Goal: Task Accomplishment & Management: Manage account settings

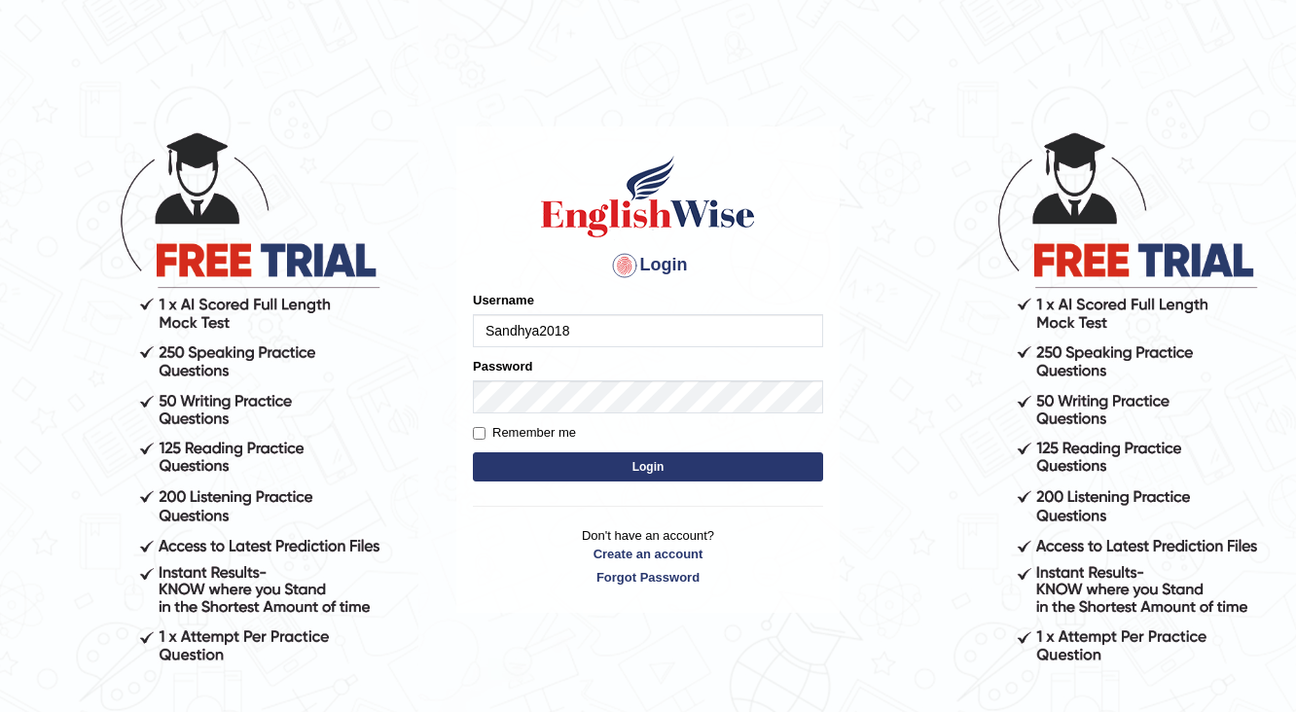
type input "Sandhya2018"
click at [510, 378] on div "Password" at bounding box center [648, 385] width 350 height 56
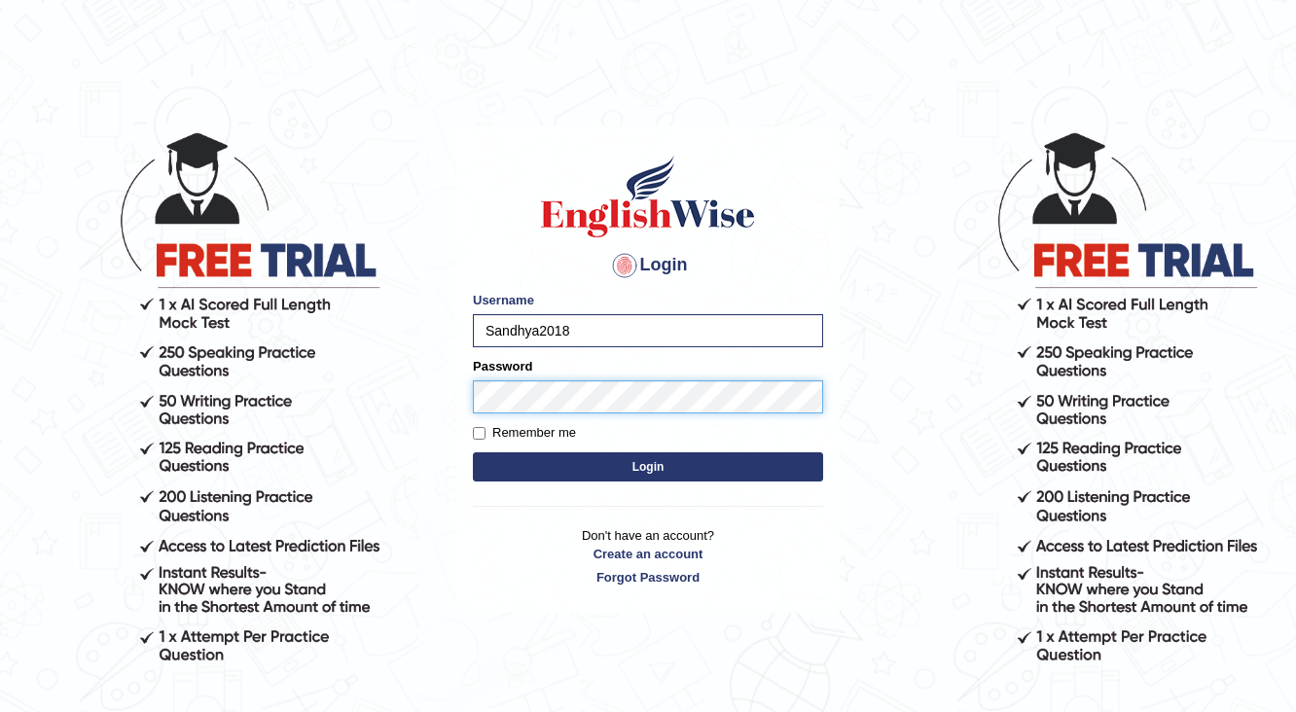
click at [473, 452] on button "Login" at bounding box center [648, 466] width 350 height 29
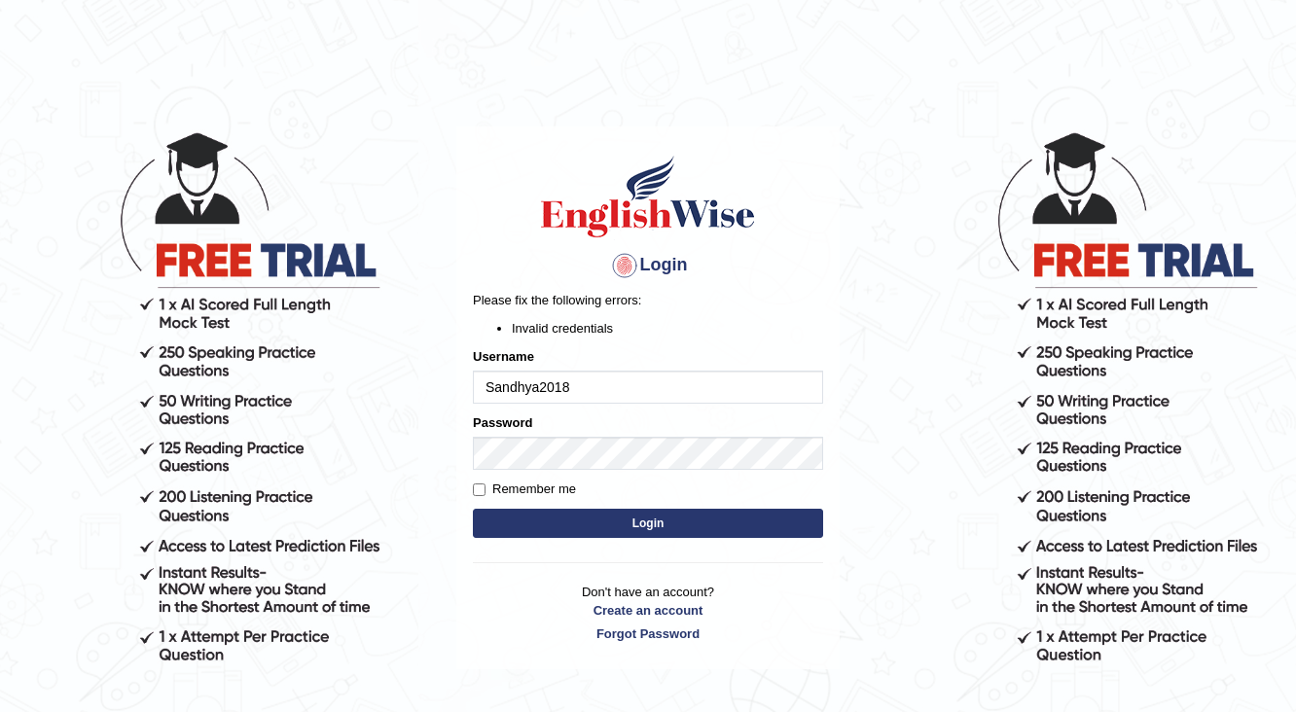
click at [627, 524] on button "Login" at bounding box center [648, 523] width 350 height 29
click at [580, 388] on input "Sandhya2018" at bounding box center [648, 387] width 350 height 33
type input "Sandhya2018"
click at [611, 520] on button "Login" at bounding box center [648, 523] width 350 height 29
click at [625, 385] on input "Sandhya2018" at bounding box center [648, 387] width 350 height 33
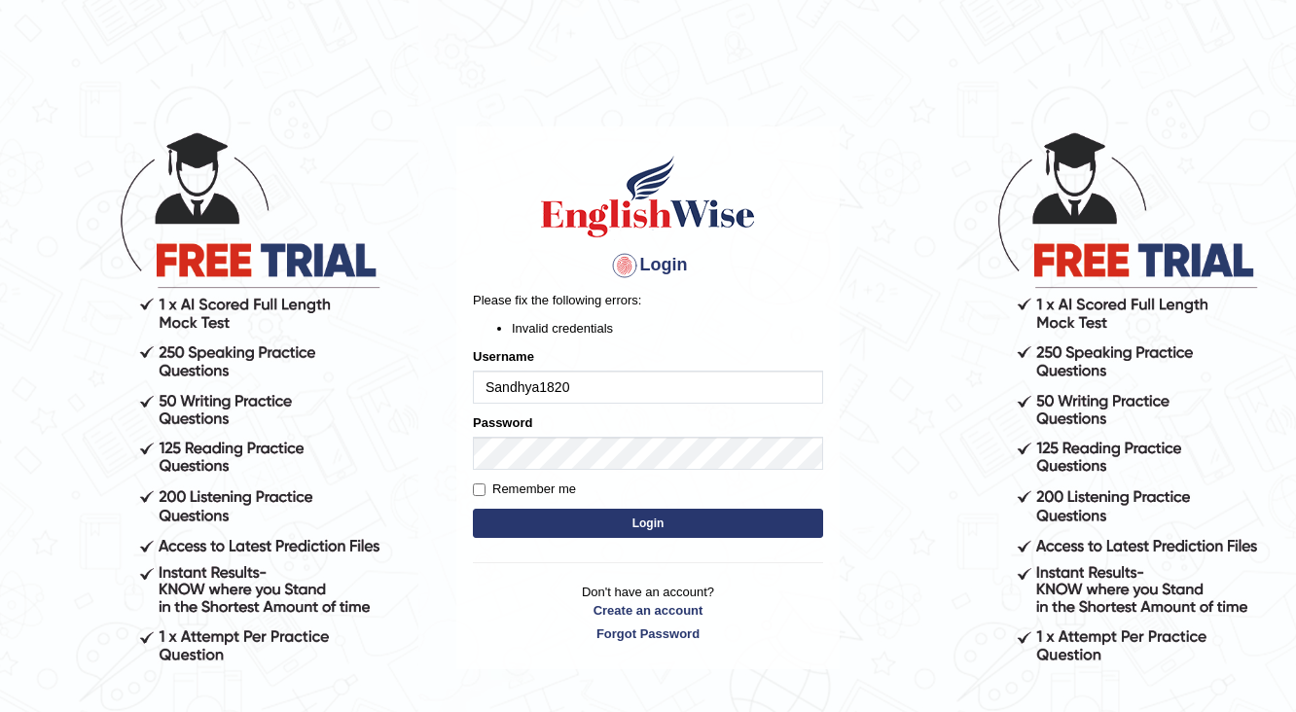
type input "Sandhya1820"
click at [600, 522] on button "Login" at bounding box center [648, 523] width 350 height 29
click at [597, 518] on button "Login" at bounding box center [648, 523] width 350 height 29
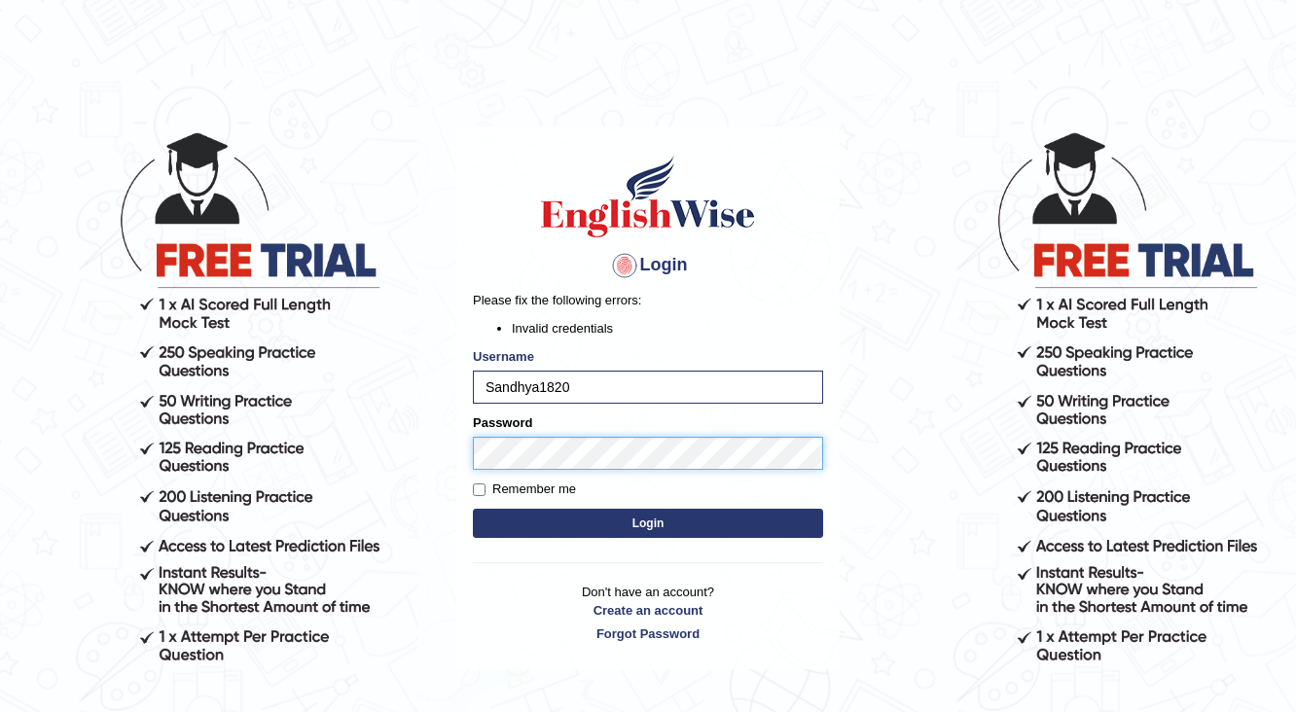
click at [473, 509] on button "Login" at bounding box center [648, 523] width 350 height 29
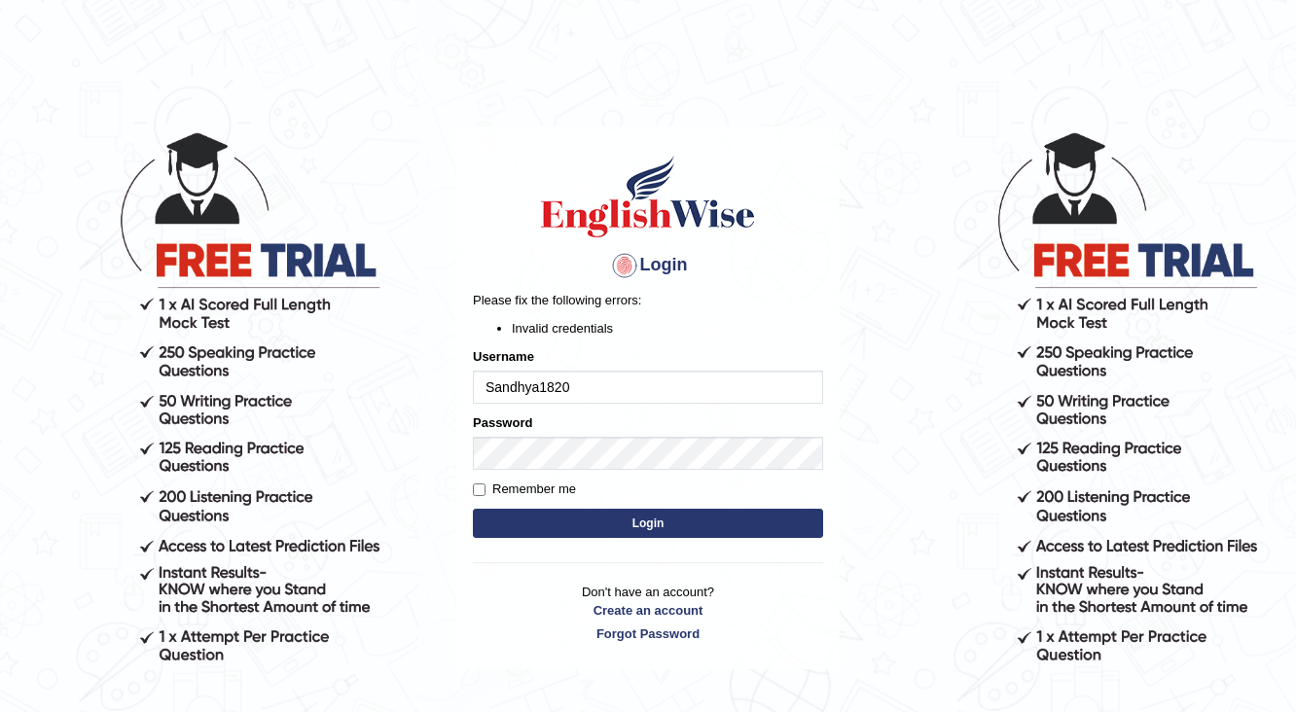
click at [560, 515] on button "Login" at bounding box center [648, 523] width 350 height 29
click at [565, 524] on button "Login" at bounding box center [648, 523] width 350 height 29
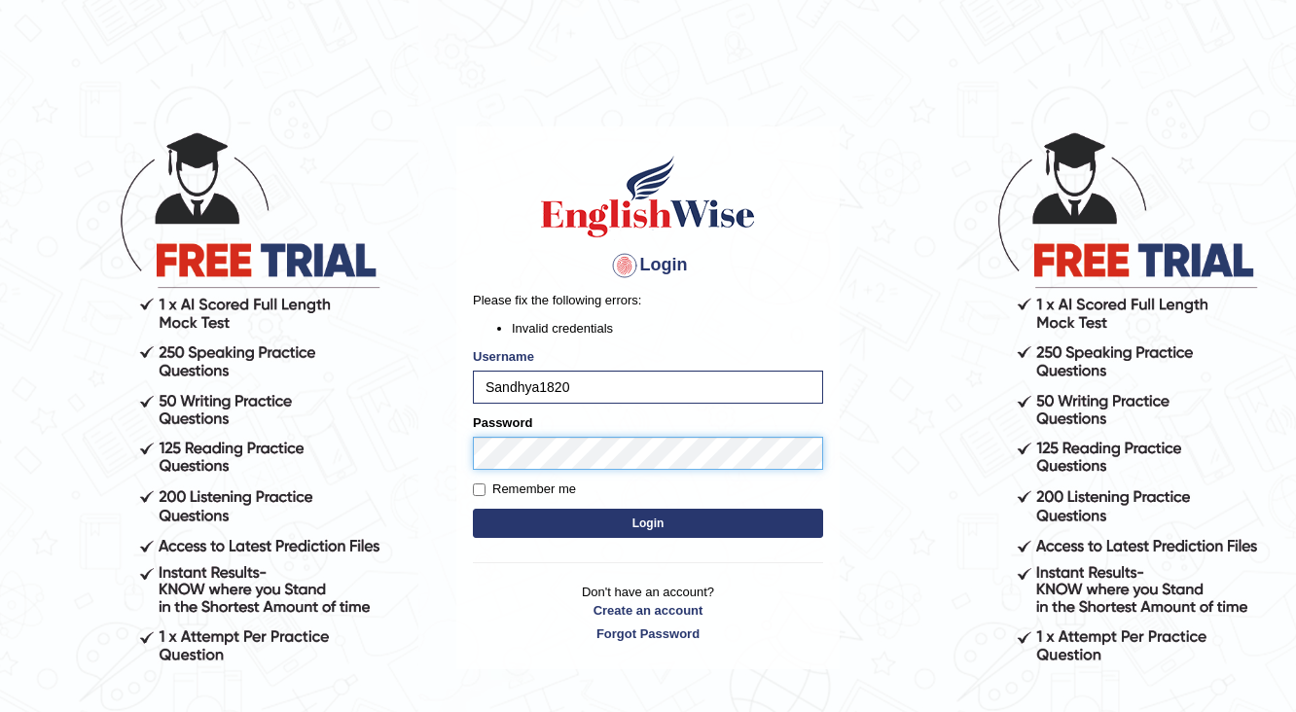
click at [473, 509] on button "Login" at bounding box center [648, 523] width 350 height 29
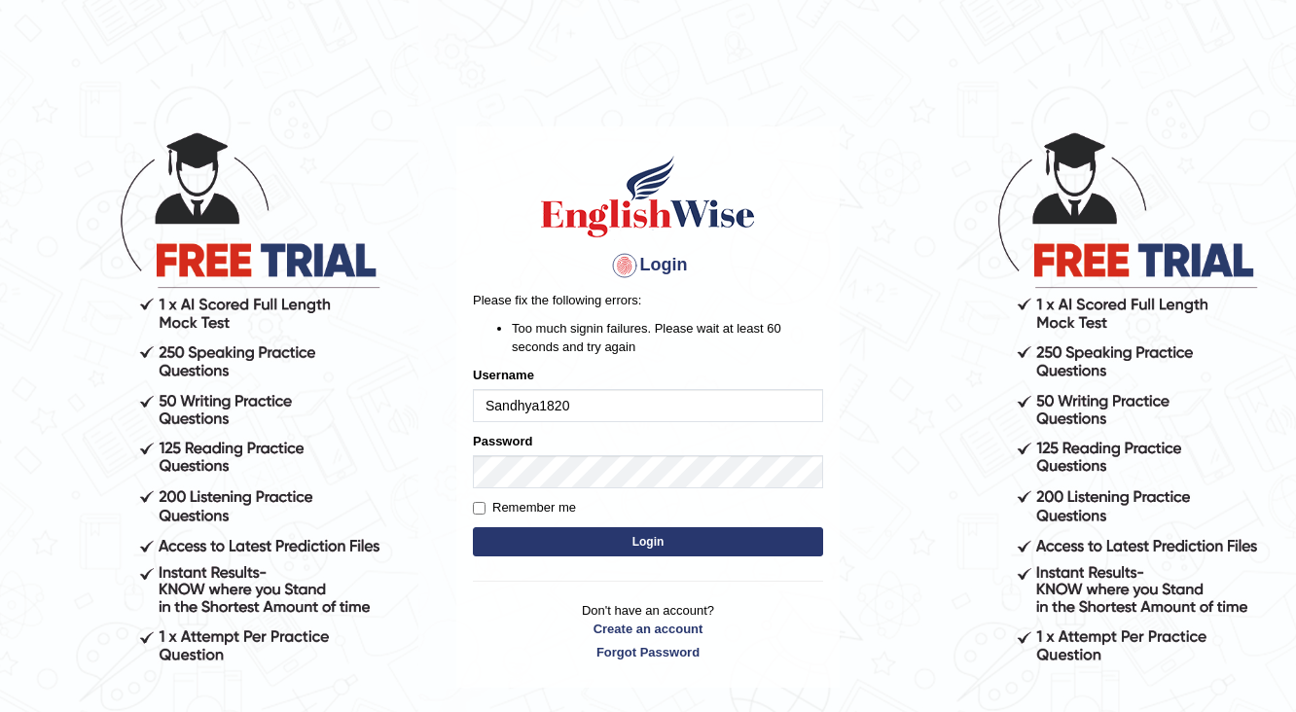
click at [629, 536] on button "Login" at bounding box center [648, 541] width 350 height 29
click at [624, 545] on button "Login" at bounding box center [648, 541] width 350 height 29
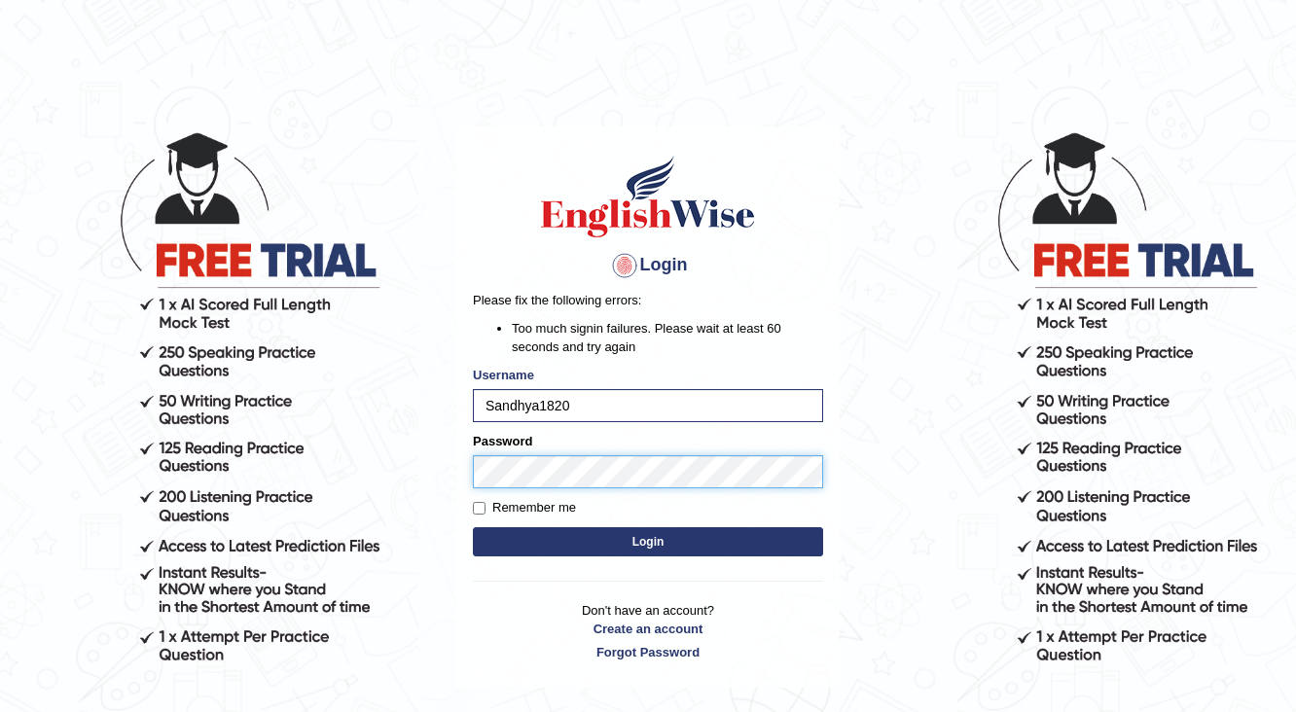
click at [473, 527] on button "Login" at bounding box center [648, 541] width 350 height 29
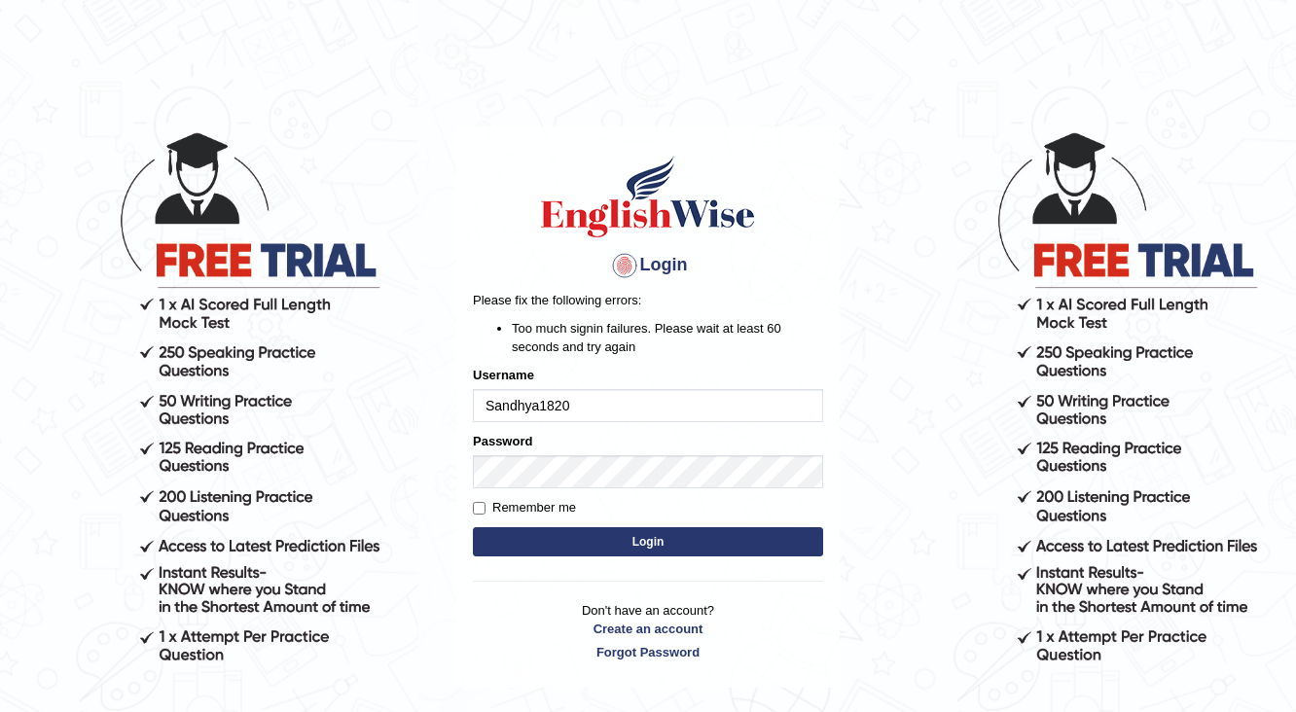
click at [650, 541] on button "Login" at bounding box center [648, 541] width 350 height 29
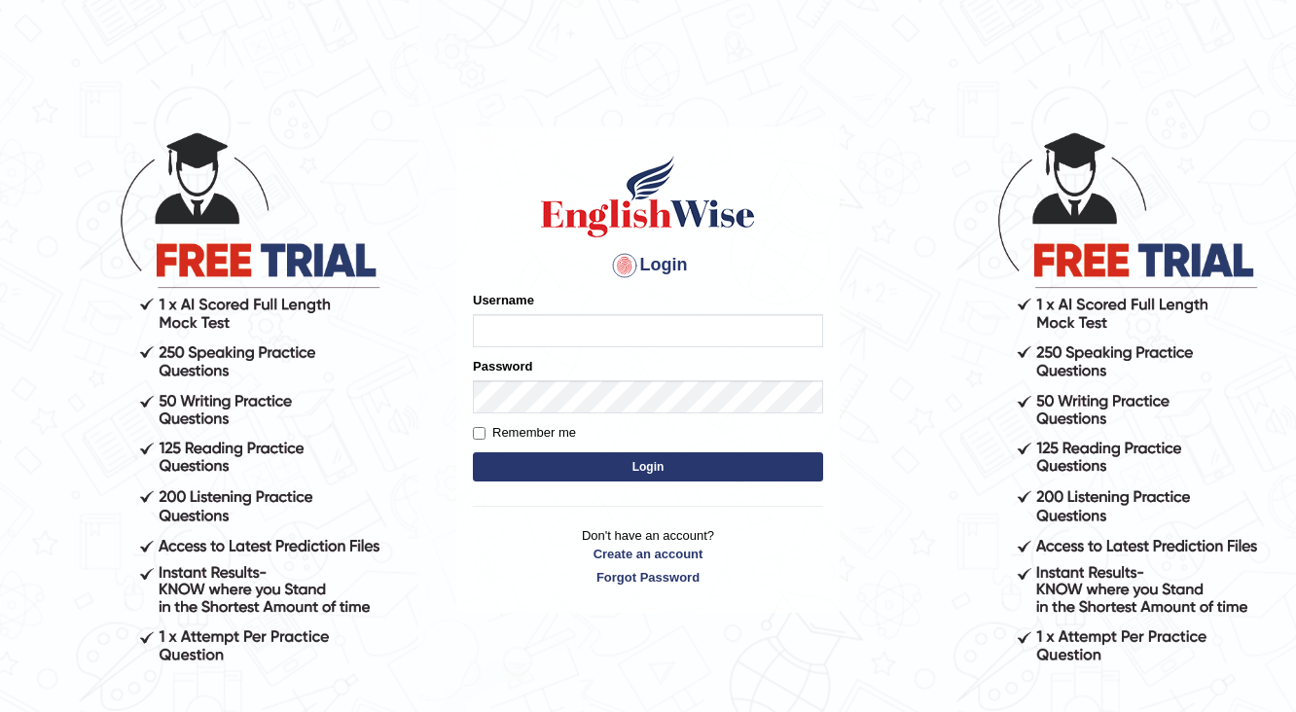
drag, startPoint x: 0, startPoint y: 0, endPoint x: 622, endPoint y: 337, distance: 707.0
click at [622, 337] on input "Username" at bounding box center [648, 330] width 350 height 33
type input "Sandhya1820"
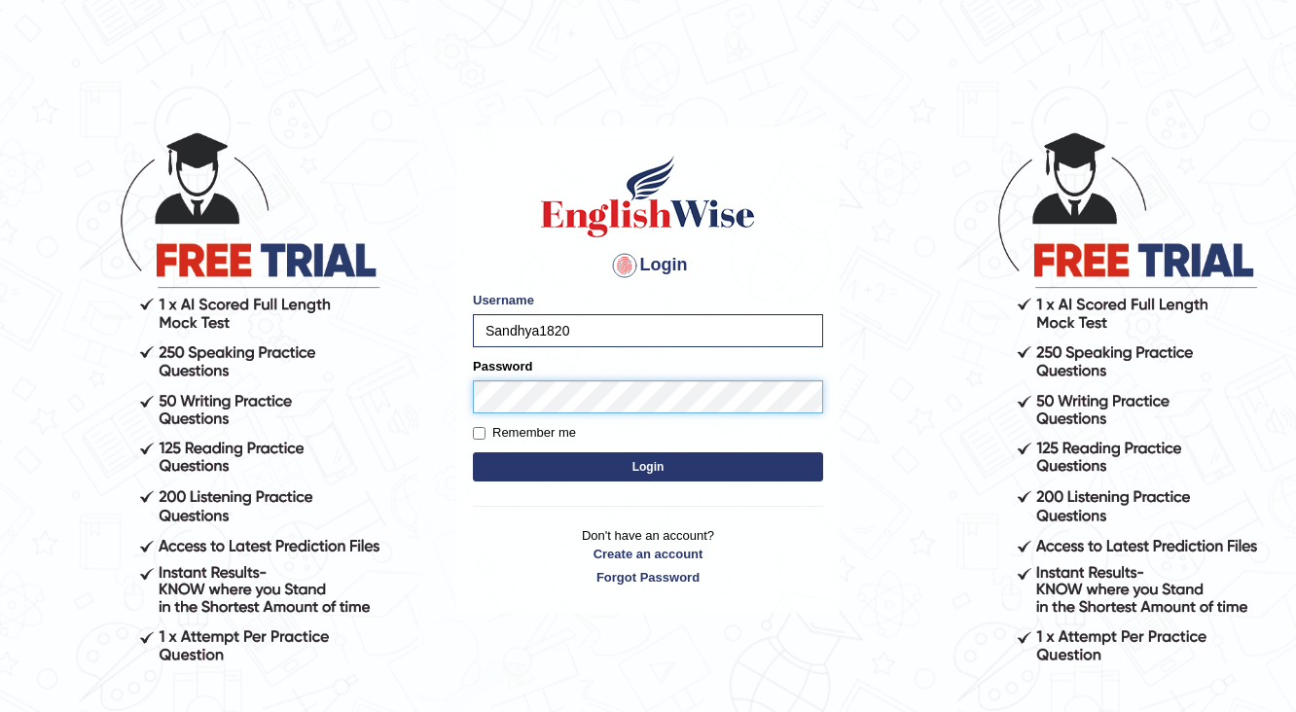
click at [473, 452] on button "Login" at bounding box center [648, 466] width 350 height 29
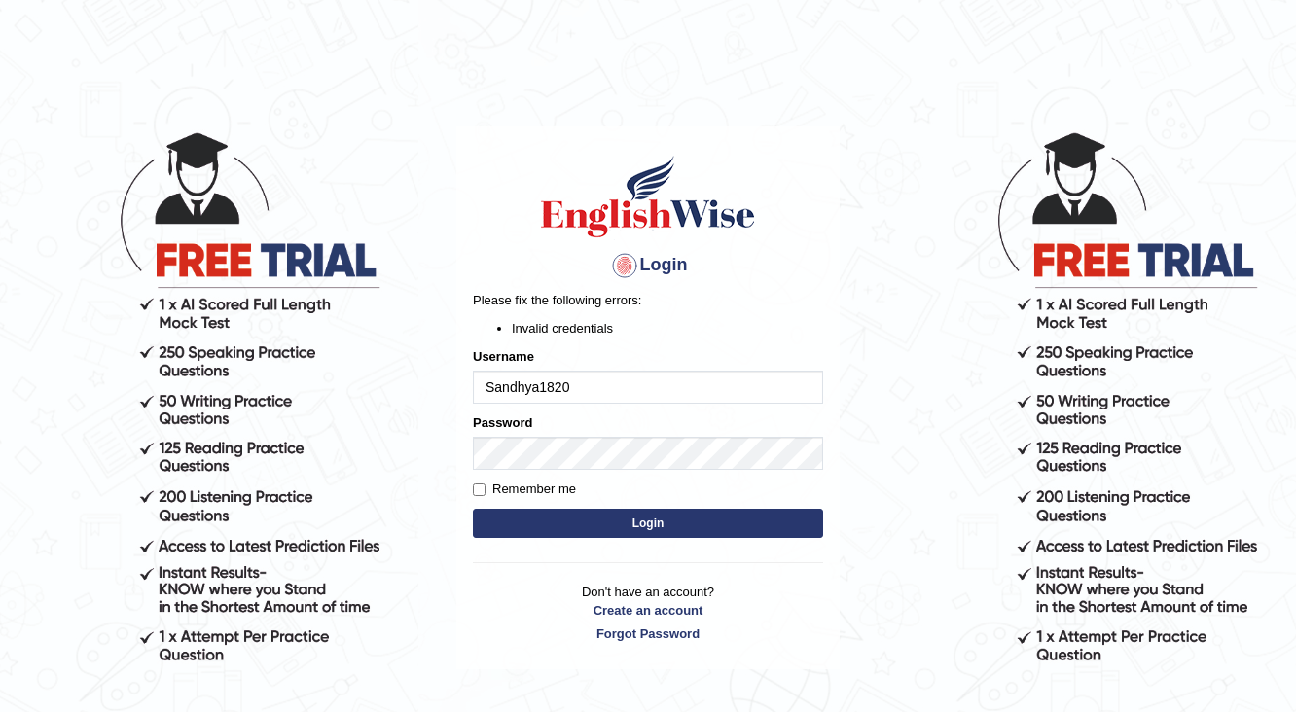
click at [697, 525] on button "Login" at bounding box center [648, 523] width 350 height 29
click at [687, 323] on li "Invalid credentials" at bounding box center [667, 328] width 311 height 18
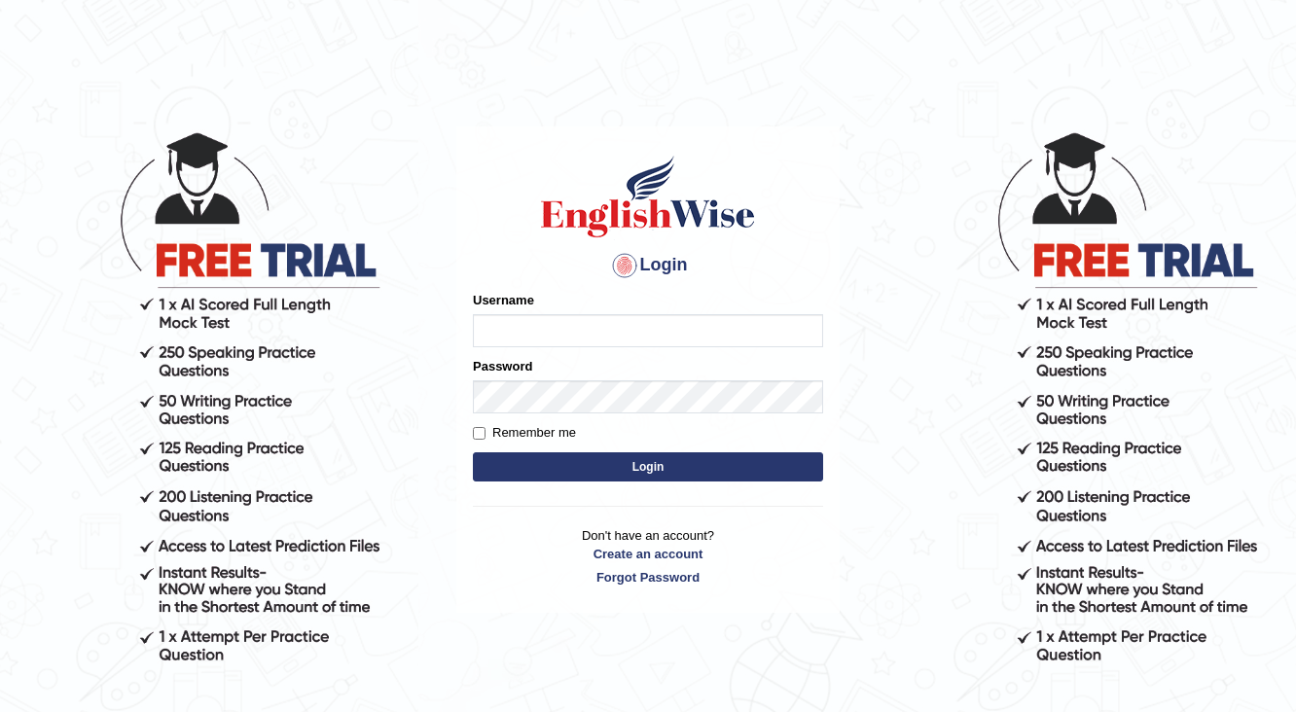
click at [589, 334] on input "Username" at bounding box center [648, 330] width 350 height 33
type input "Sandhya1820"
click at [574, 469] on button "Login" at bounding box center [648, 466] width 350 height 29
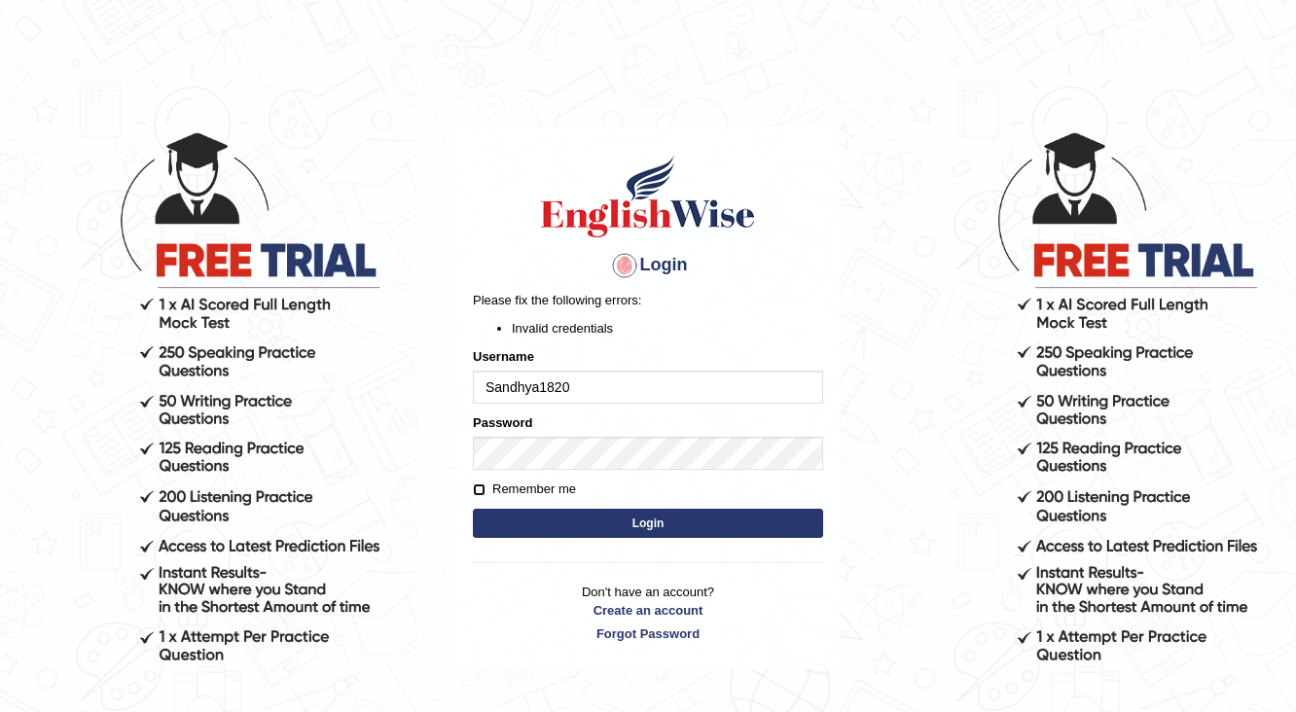
click at [482, 488] on input "Remember me" at bounding box center [479, 490] width 13 height 13
checkbox input "true"
click at [523, 517] on button "Login" at bounding box center [648, 523] width 350 height 29
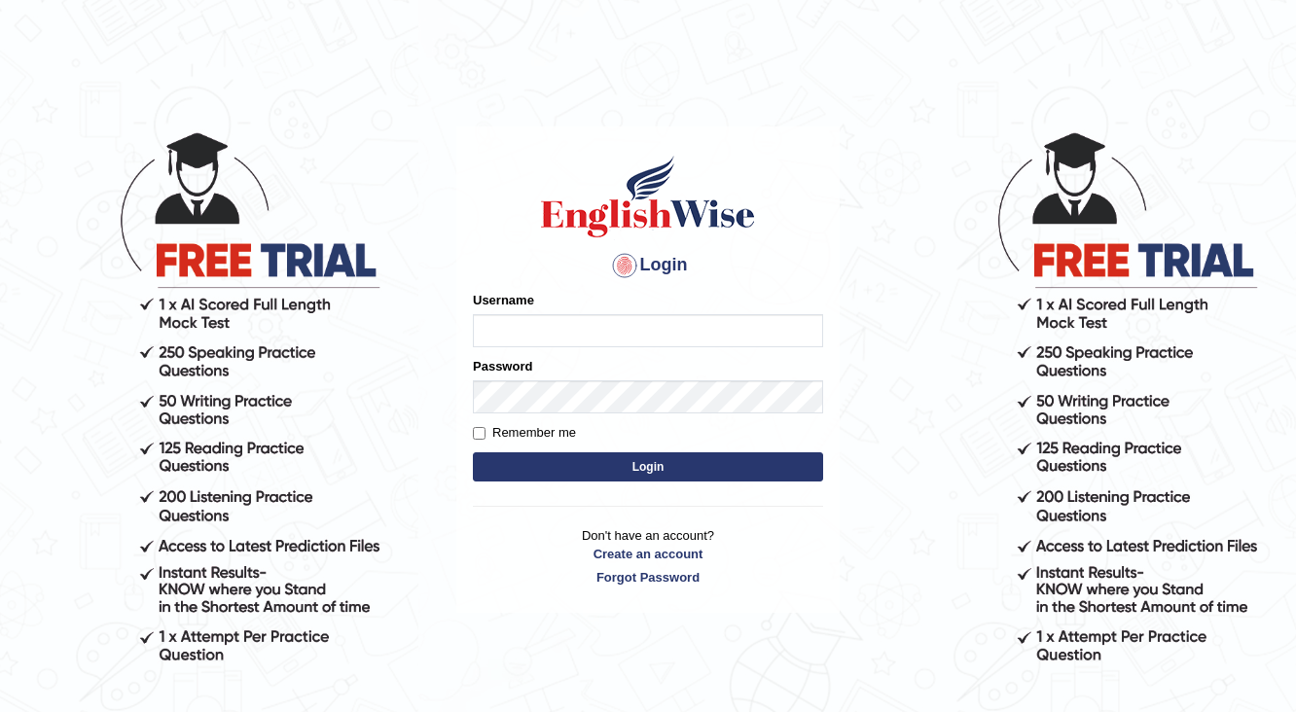
click at [484, 329] on input "Username" at bounding box center [648, 330] width 350 height 33
type input "Sadique"
click at [685, 458] on button "Login" at bounding box center [648, 466] width 350 height 29
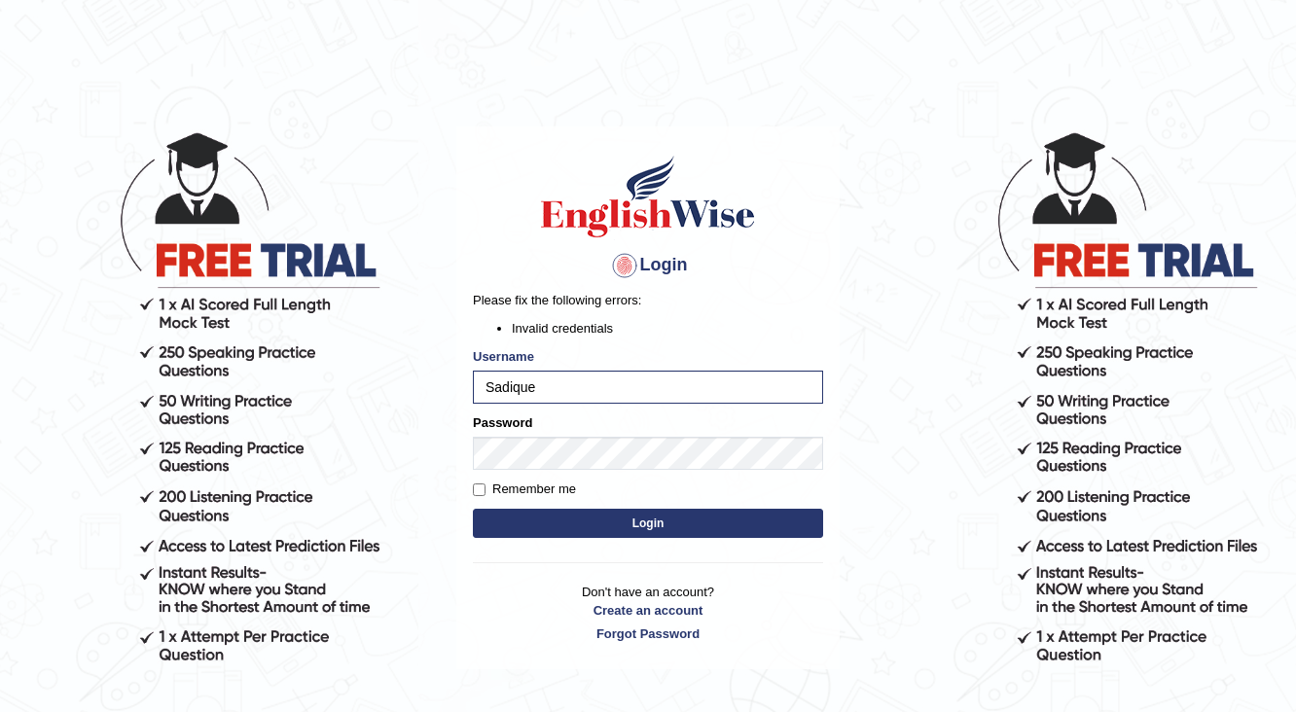
click at [651, 522] on button "Login" at bounding box center [648, 523] width 350 height 29
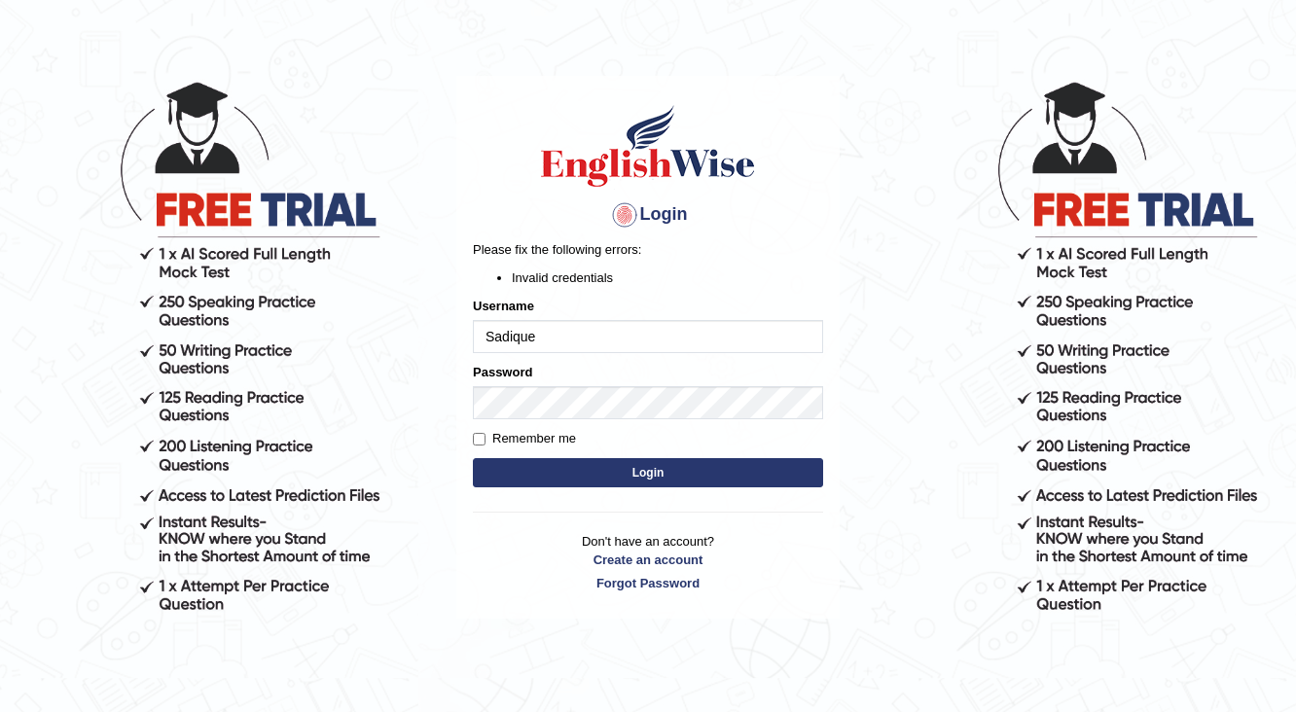
scroll to position [78, 0]
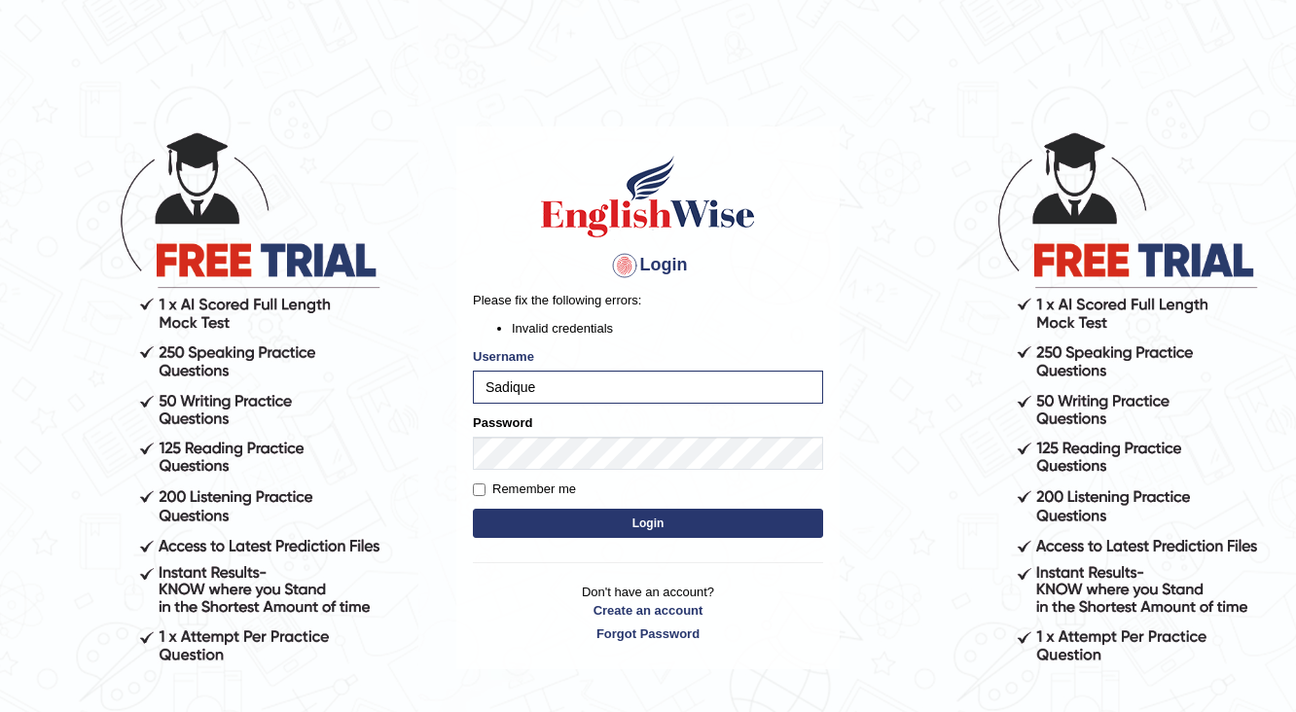
click at [648, 518] on button "Login" at bounding box center [648, 523] width 350 height 29
drag, startPoint x: 0, startPoint y: 0, endPoint x: 649, endPoint y: 520, distance: 831.3
click at [649, 520] on button "Login" at bounding box center [648, 523] width 350 height 29
click at [538, 389] on input "Sadique" at bounding box center [648, 387] width 350 height 33
type input "S"
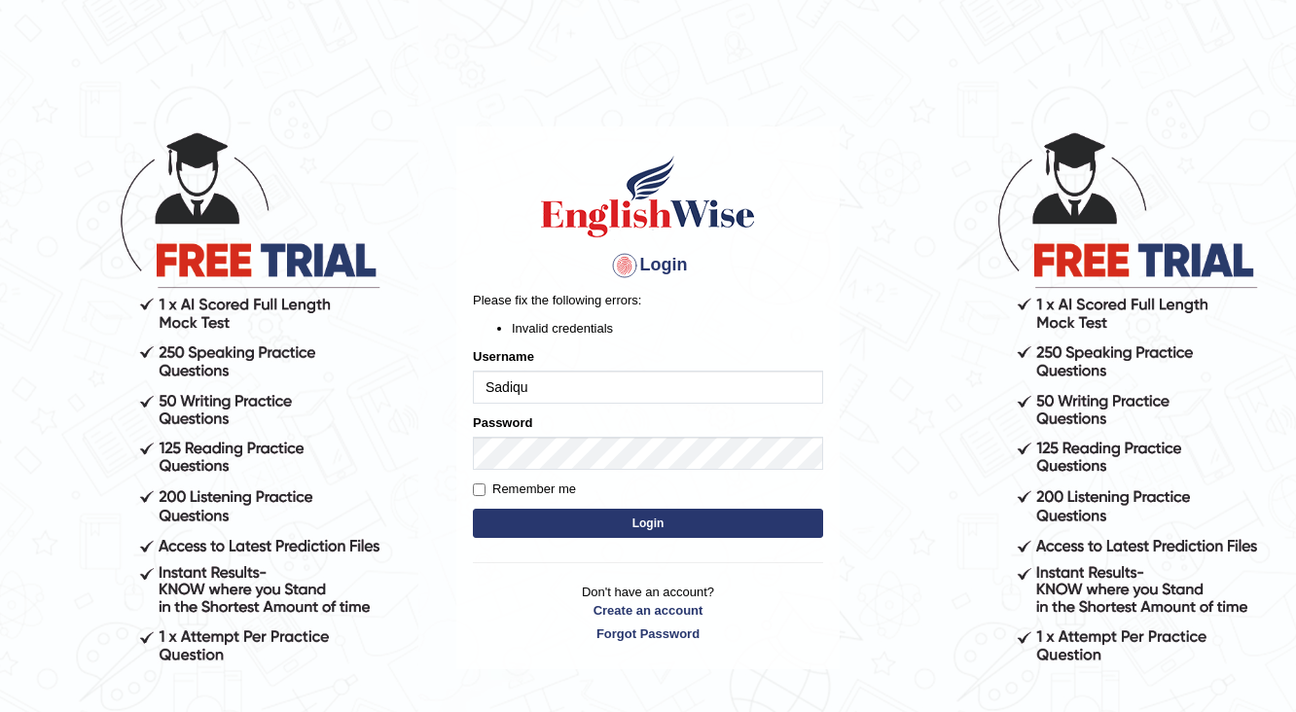
type input "Sadique"
click at [645, 523] on button "Login" at bounding box center [648, 523] width 350 height 29
